Goal: Task Accomplishment & Management: Manage account settings

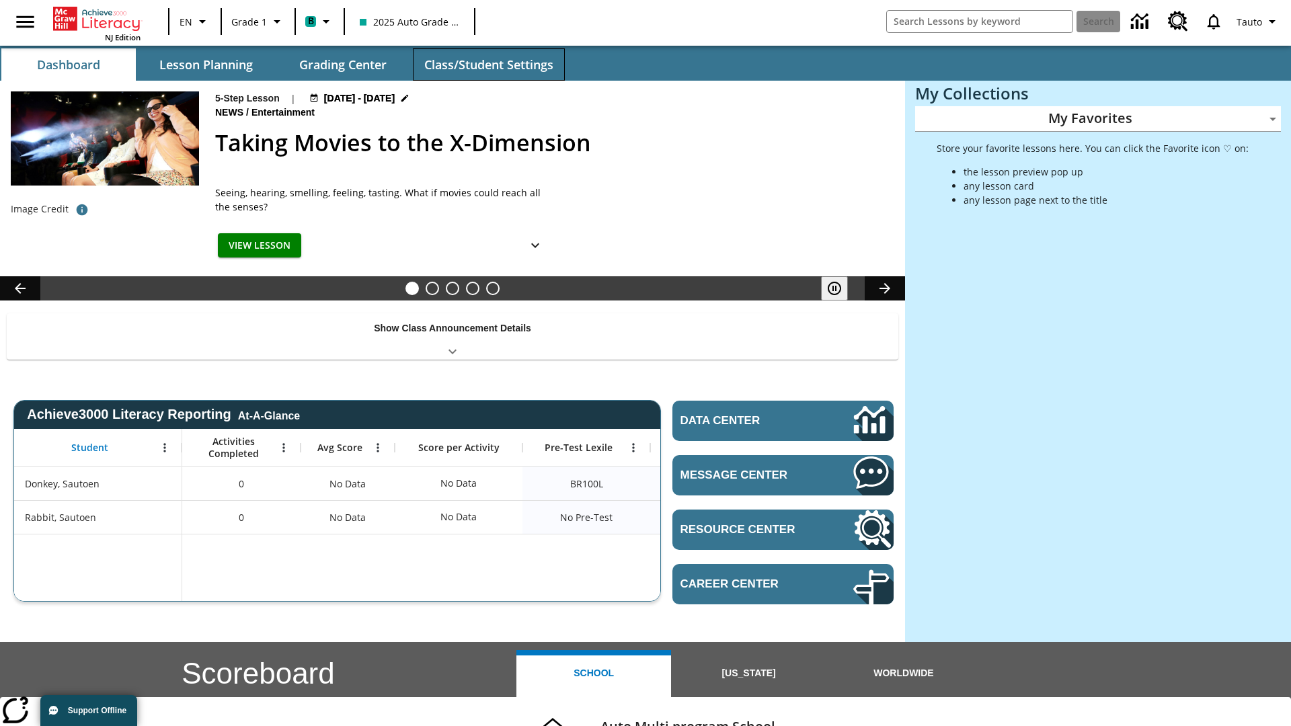
click at [488, 65] on button "Class/Student Settings" at bounding box center [489, 64] width 152 height 32
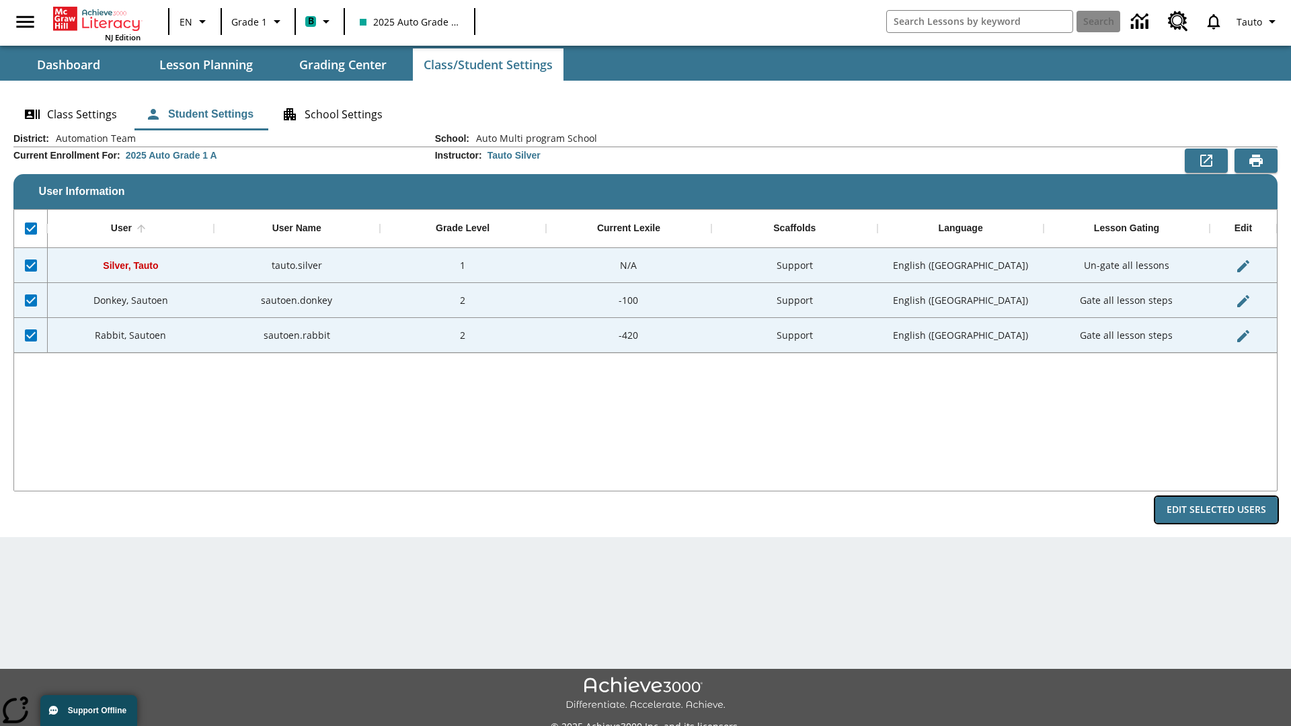
click at [1216, 510] on button "Edit Selected Users" at bounding box center [1216, 510] width 122 height 26
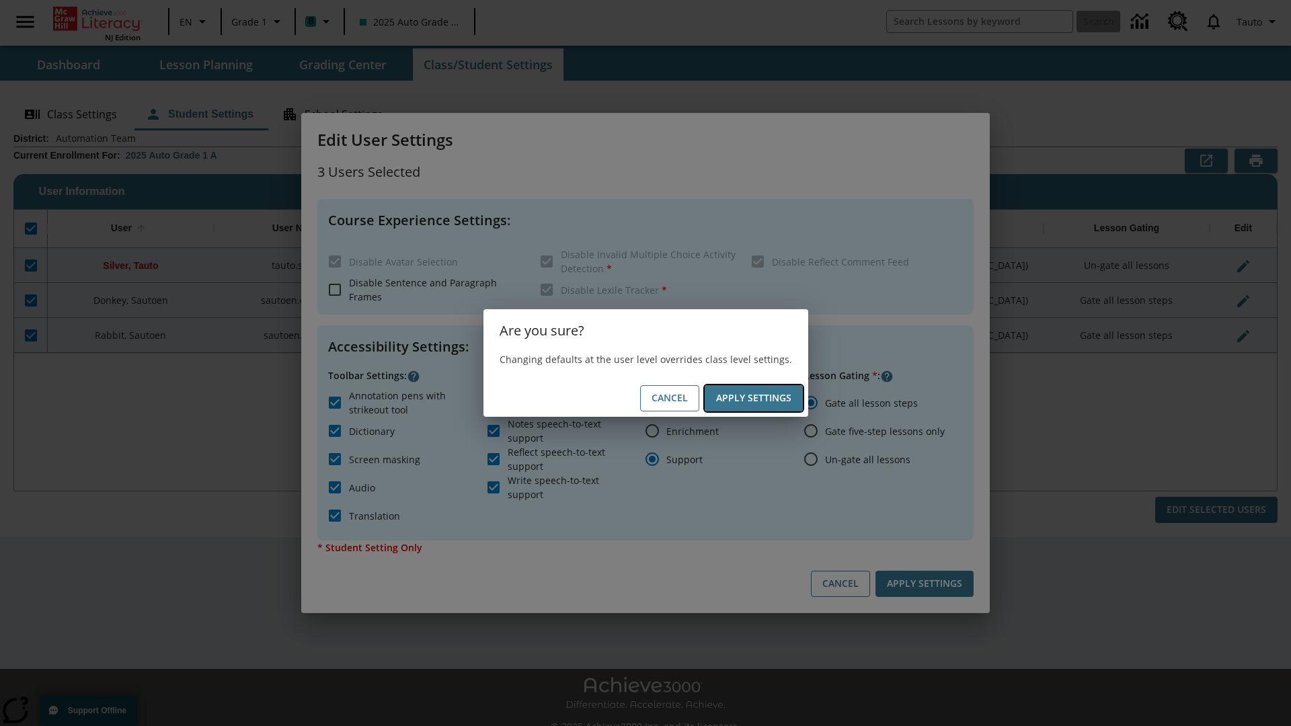
click at [753, 398] on button "Apply Settings" at bounding box center [754, 398] width 98 height 26
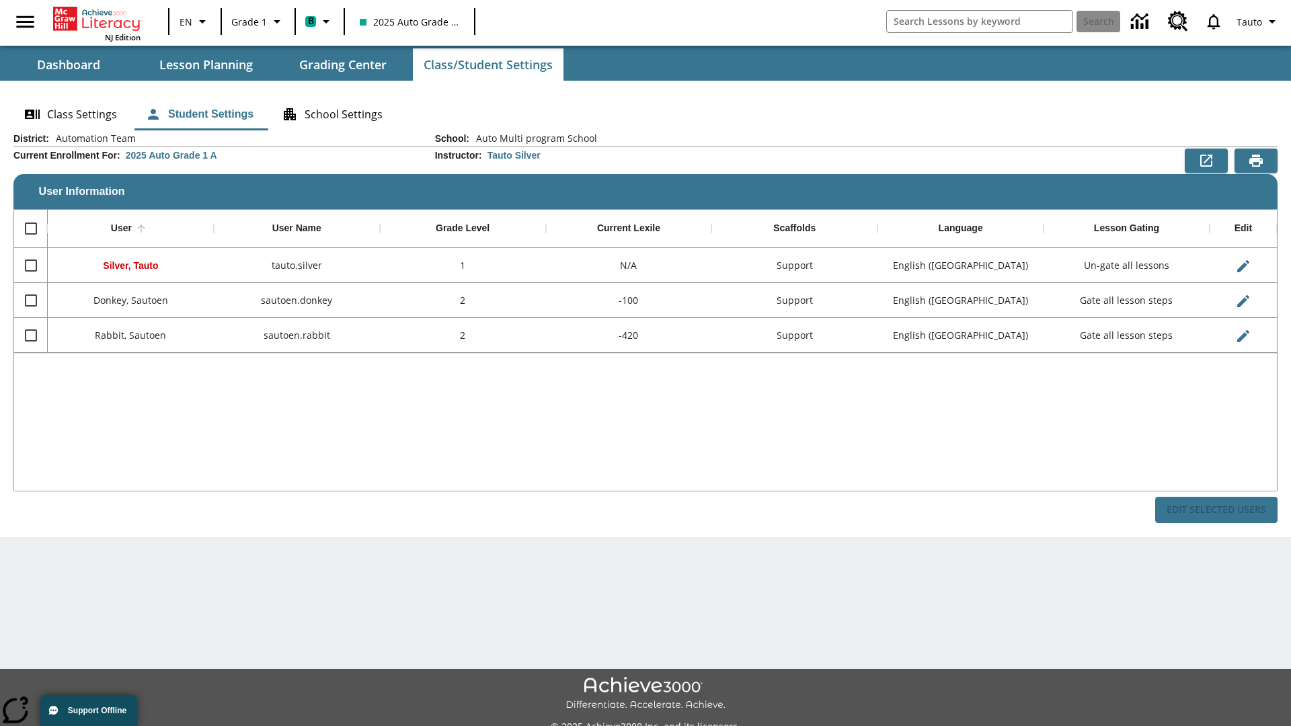
checkbox input "false"
click at [1258, 22] on span "Tauto" at bounding box center [1248, 22] width 26 height 14
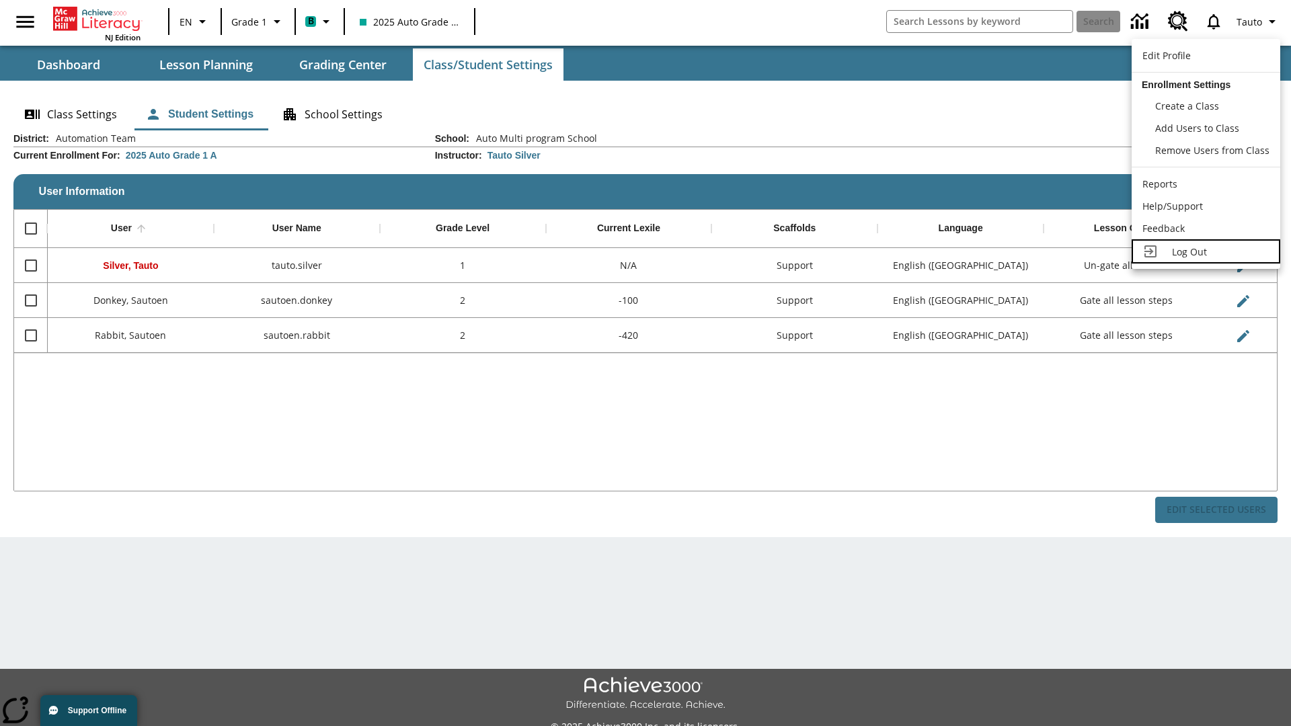
click at [1206, 251] on span "Log Out" at bounding box center [1189, 251] width 35 height 13
